Goal: Information Seeking & Learning: Learn about a topic

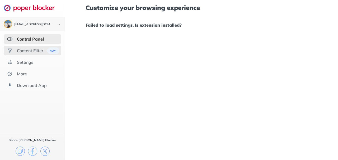
click at [32, 51] on div "Content Filter" at bounding box center [30, 50] width 26 height 5
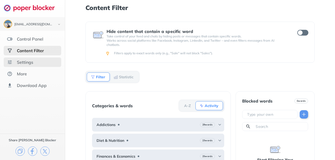
click at [25, 62] on div "Settings" at bounding box center [25, 62] width 16 height 5
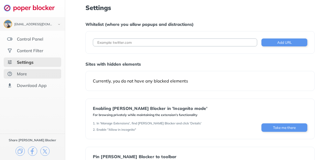
click at [23, 74] on div "More" at bounding box center [22, 73] width 10 height 5
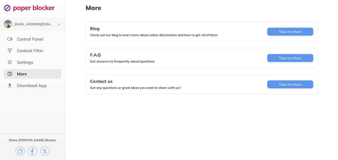
click at [123, 61] on div "Get answers to frequently asked questions" at bounding box center [122, 61] width 65 height 4
click at [287, 57] on button "Take me there" at bounding box center [290, 58] width 46 height 8
